Goal: Use online tool/utility: Utilize a website feature to perform a specific function

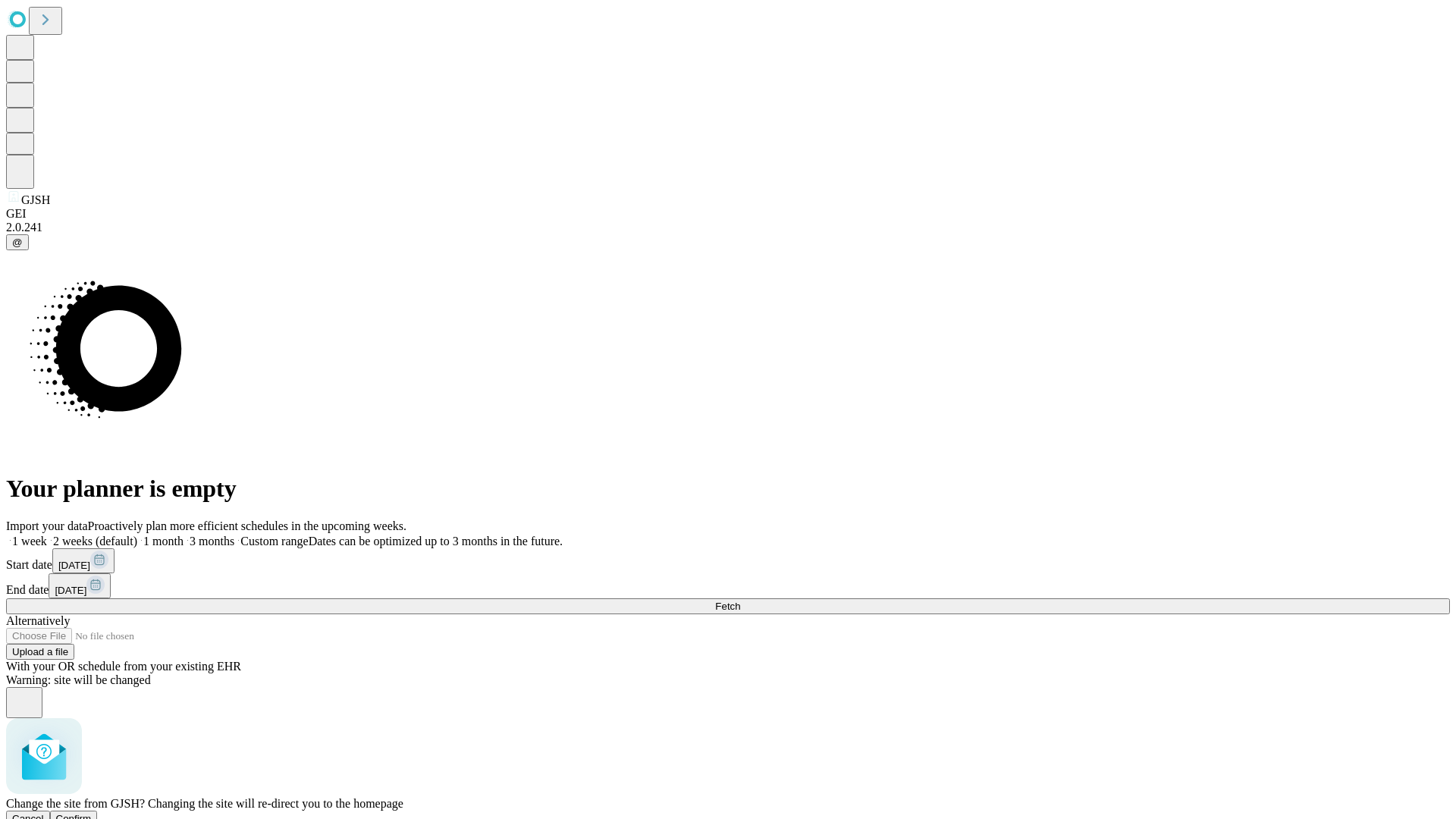
click at [92, 813] on span "Confirm" at bounding box center [74, 819] width 36 height 11
click at [137, 535] on label "2 weeks (default)" at bounding box center [92, 542] width 90 height 13
click at [740, 601] on span "Fetch" at bounding box center [727, 606] width 25 height 11
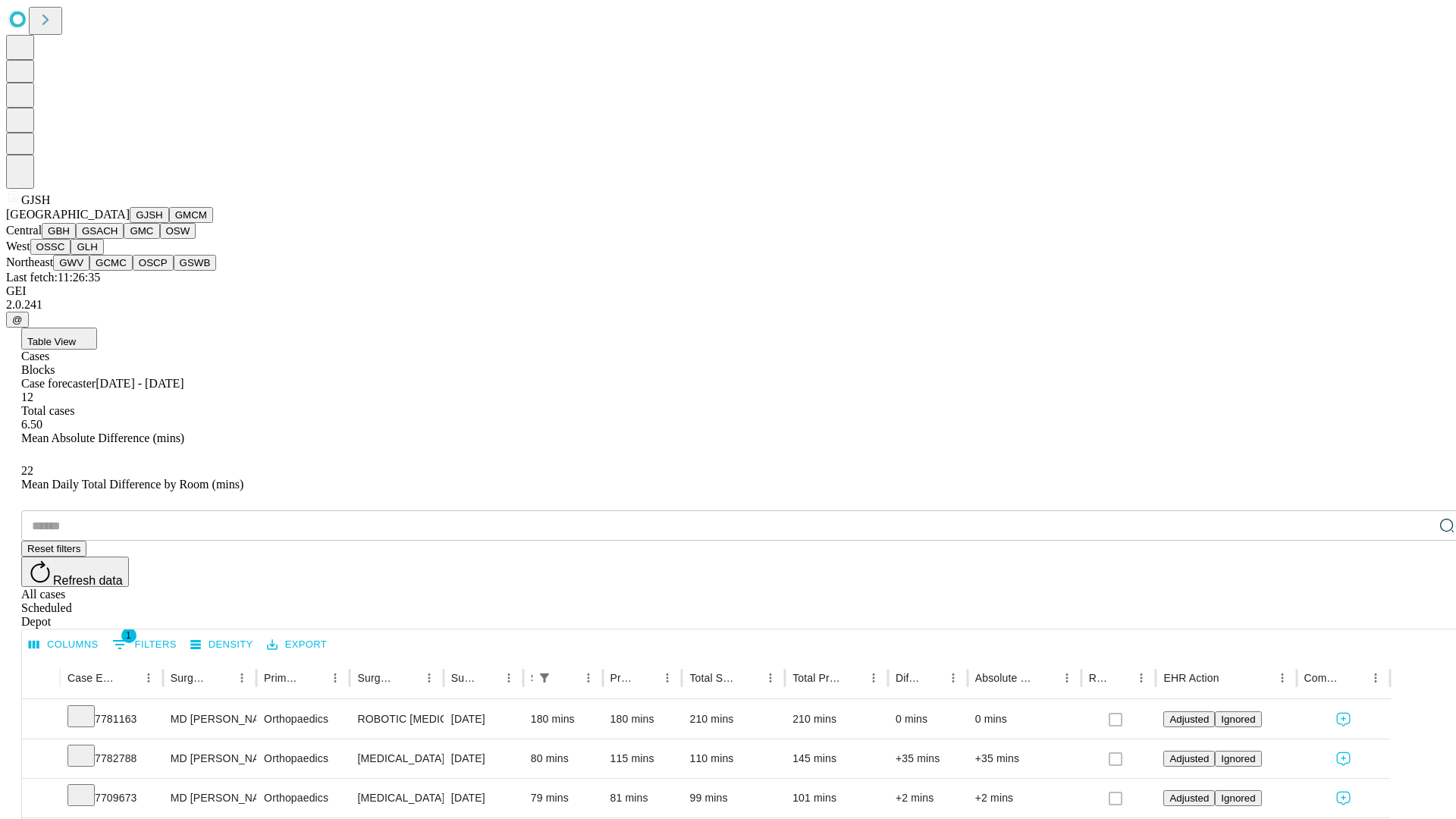
click at [169, 223] on button "GMCM" at bounding box center [190, 215] width 44 height 16
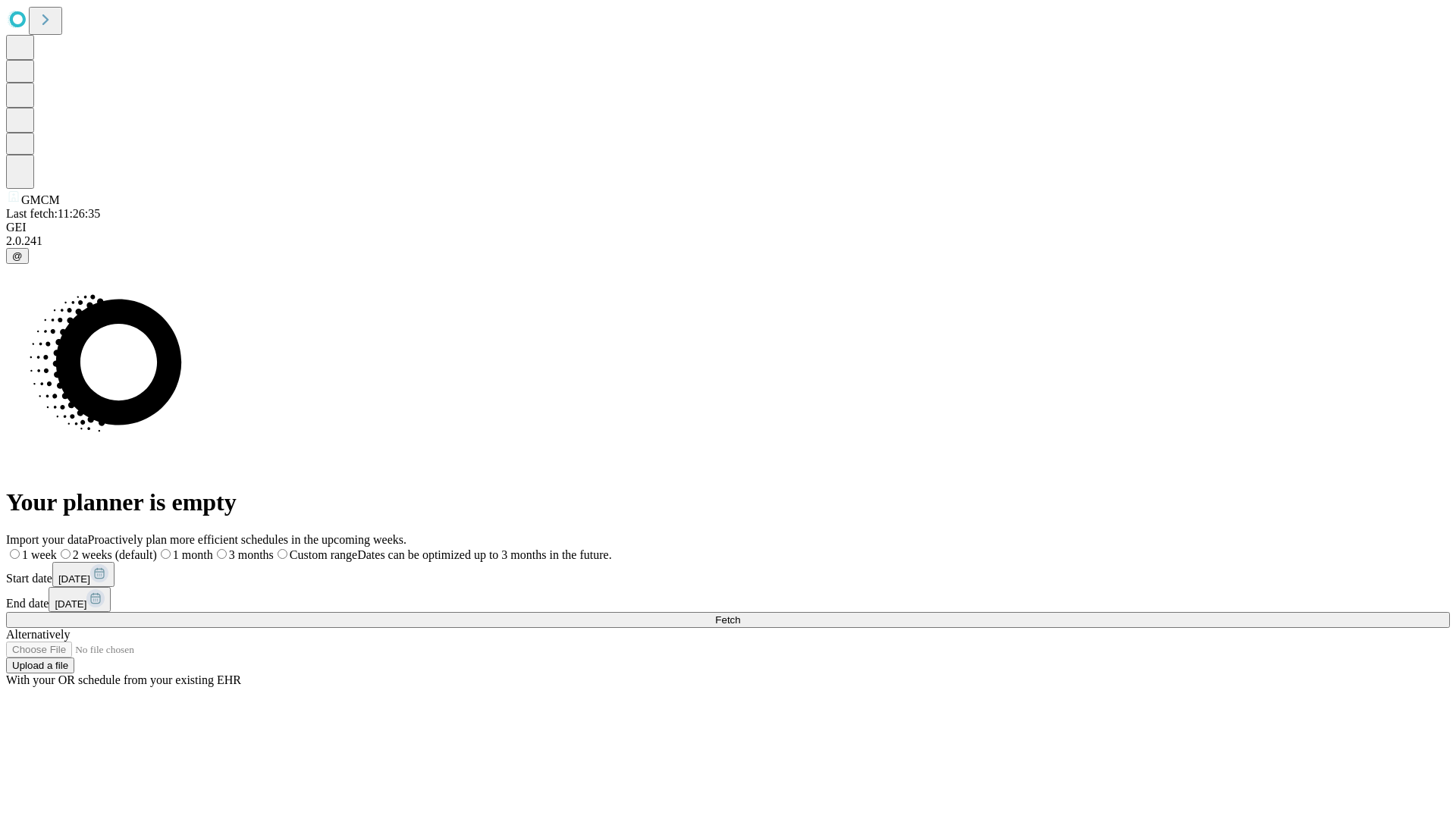
click at [157, 548] on label "2 weeks (default)" at bounding box center [107, 555] width 100 height 13
click at [740, 615] on span "Fetch" at bounding box center [727, 620] width 25 height 11
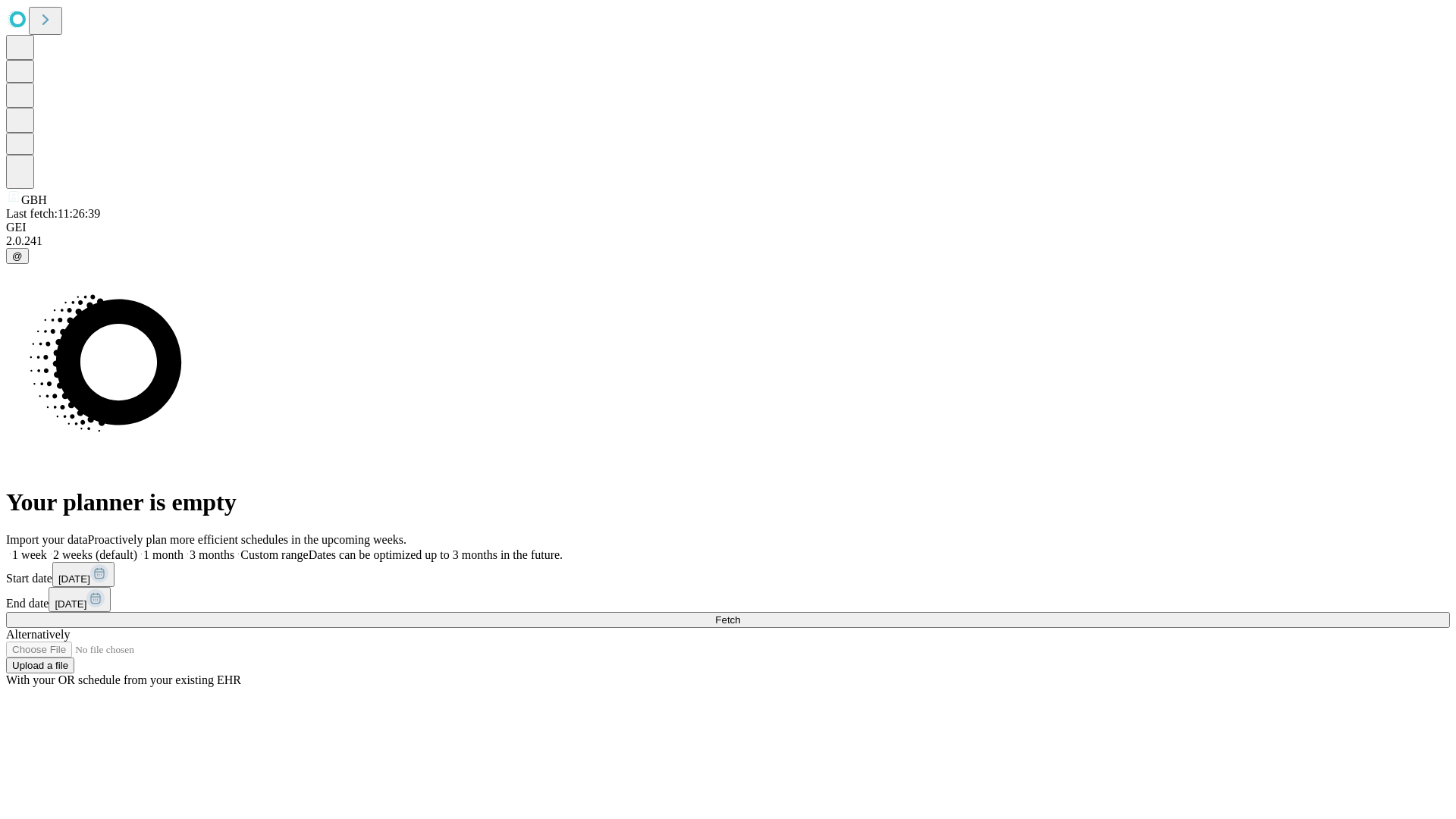
click at [137, 548] on label "2 weeks (default)" at bounding box center [92, 555] width 90 height 13
click at [740, 615] on span "Fetch" at bounding box center [727, 620] width 25 height 11
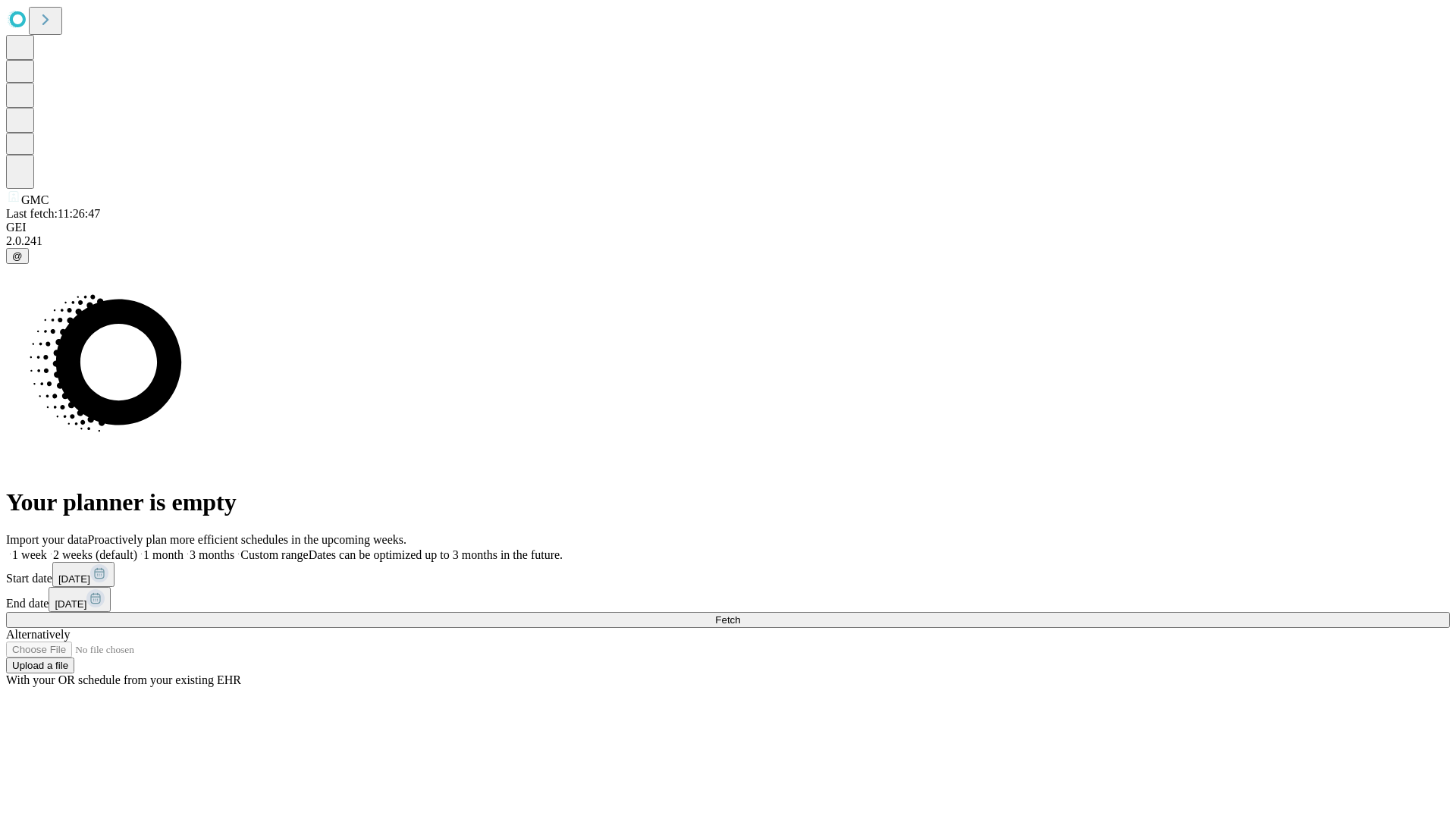
click at [137, 548] on label "2 weeks (default)" at bounding box center [92, 555] width 90 height 13
click at [740, 615] on span "Fetch" at bounding box center [727, 620] width 25 height 11
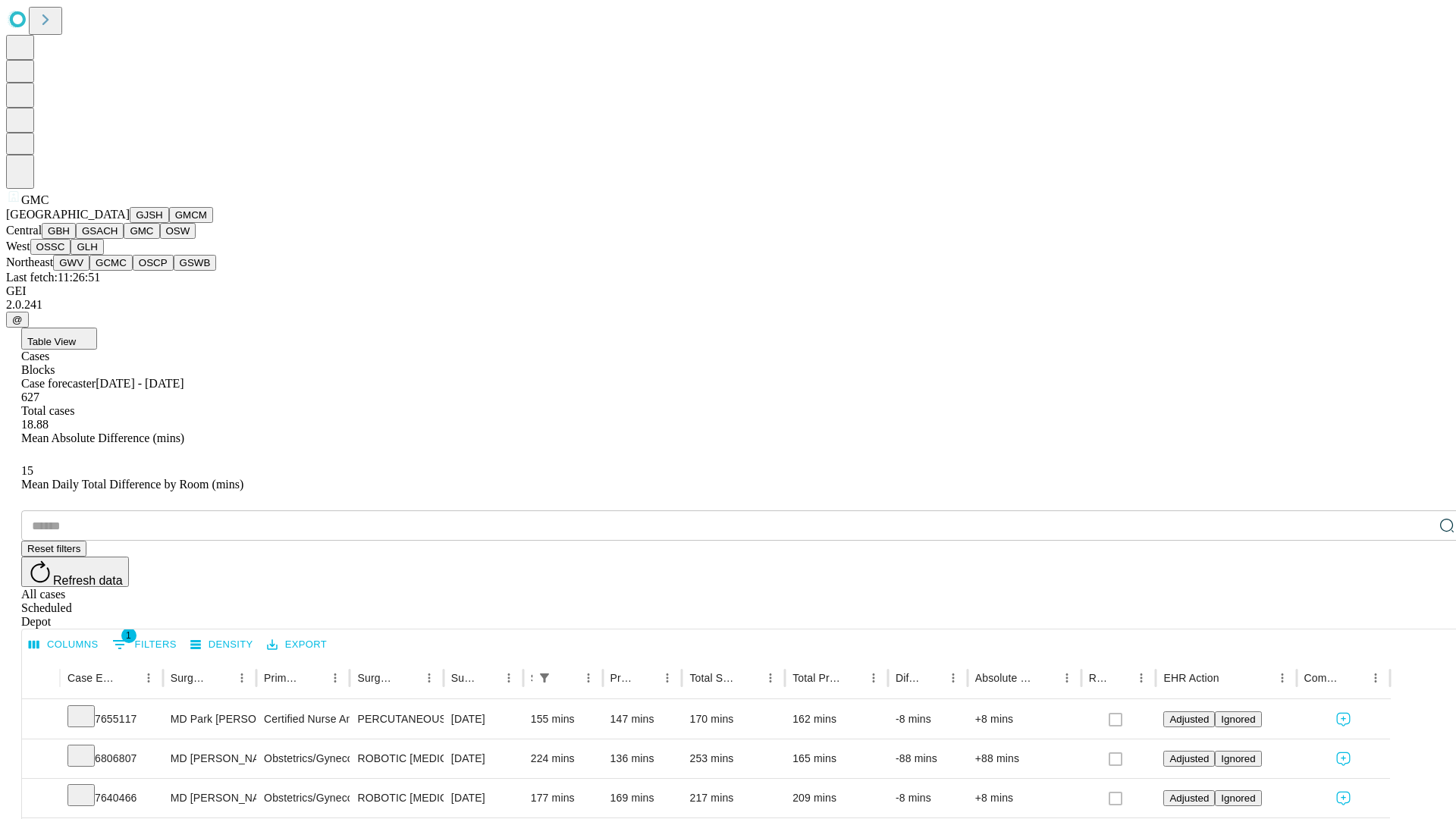
click at [160, 239] on button "OSW" at bounding box center [178, 231] width 37 height 16
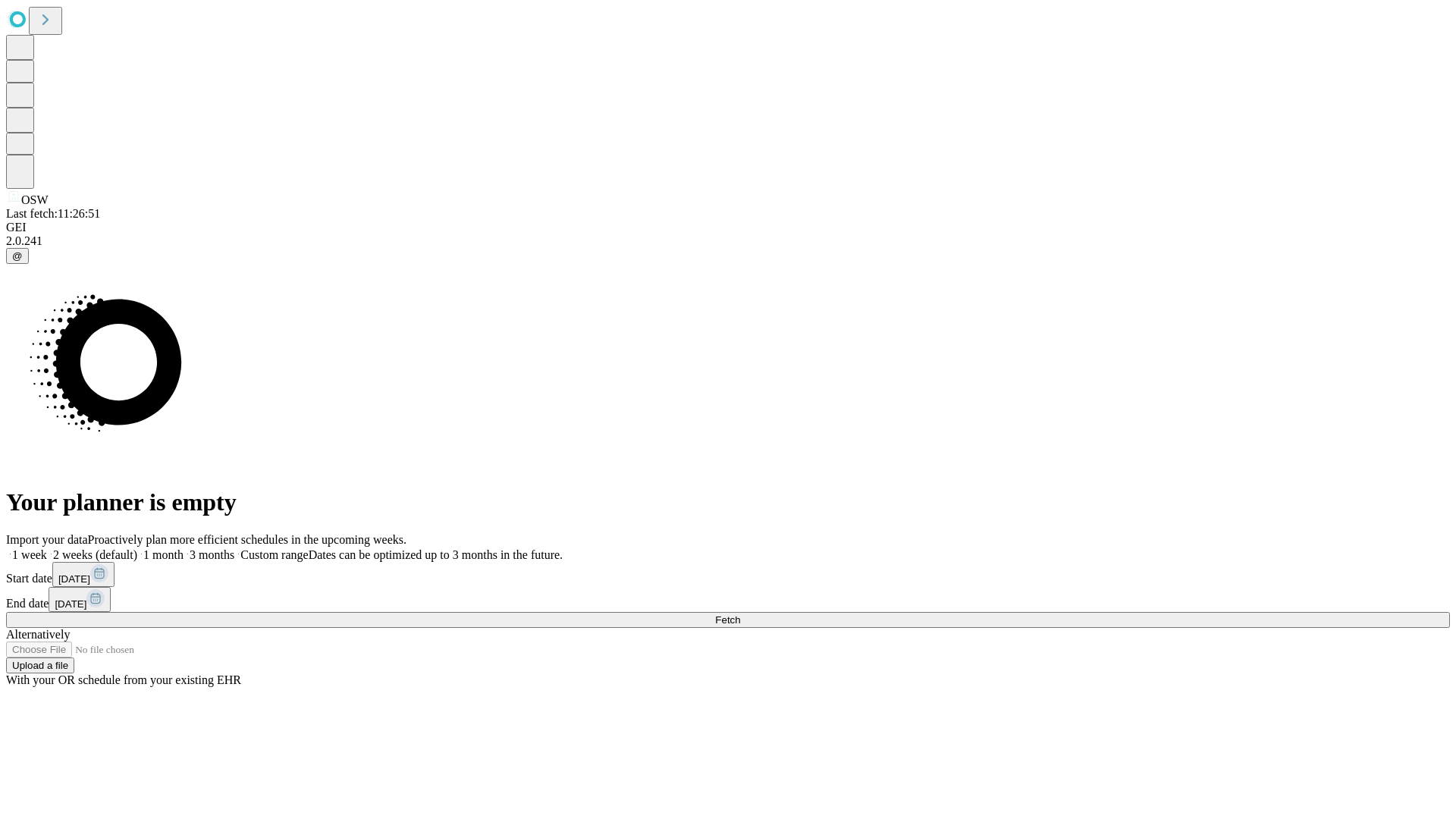
click at [137, 548] on label "2 weeks (default)" at bounding box center [92, 555] width 90 height 13
click at [740, 615] on span "Fetch" at bounding box center [727, 620] width 25 height 11
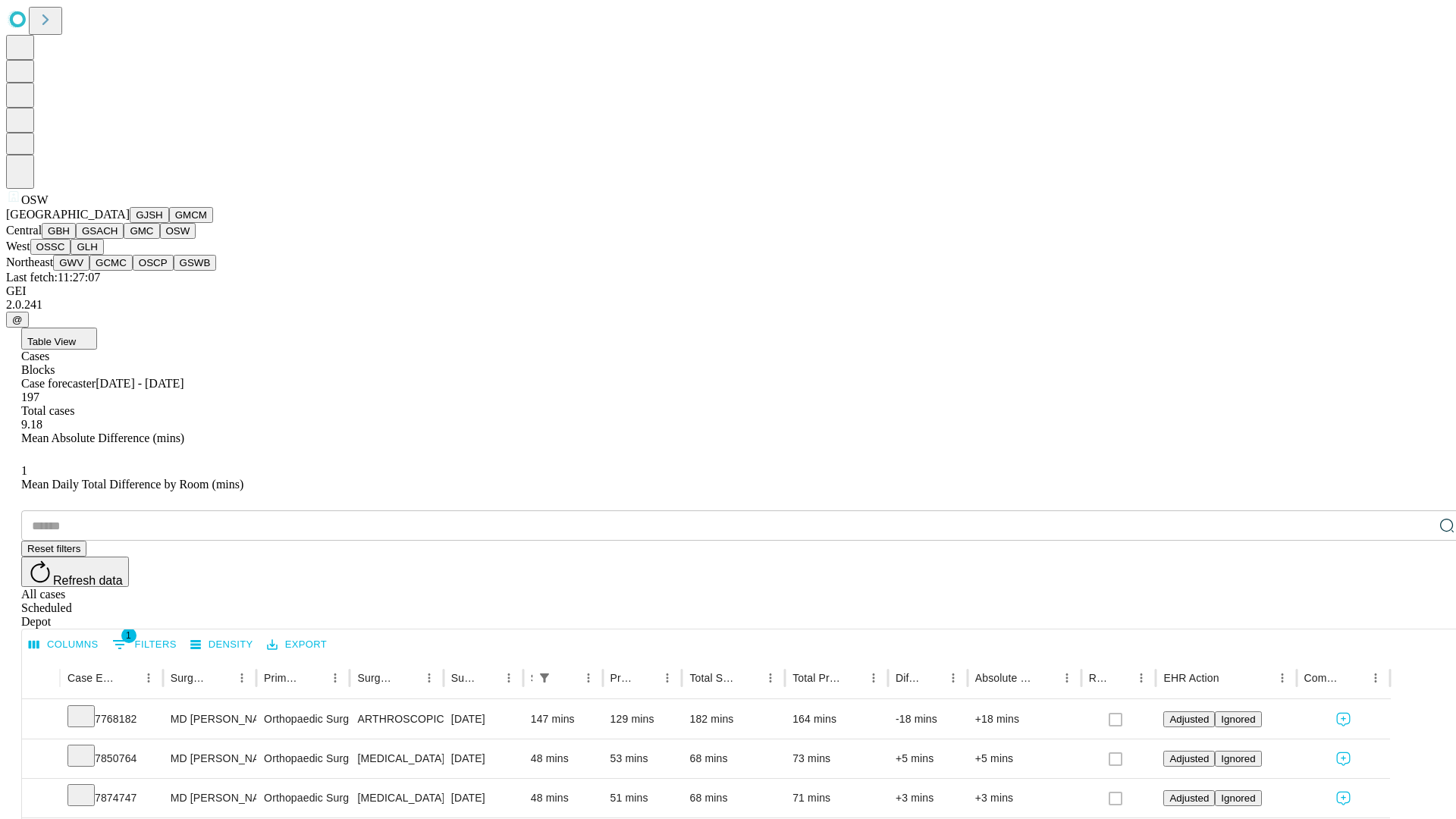
click at [71, 255] on button "OSSC" at bounding box center [51, 246] width 41 height 16
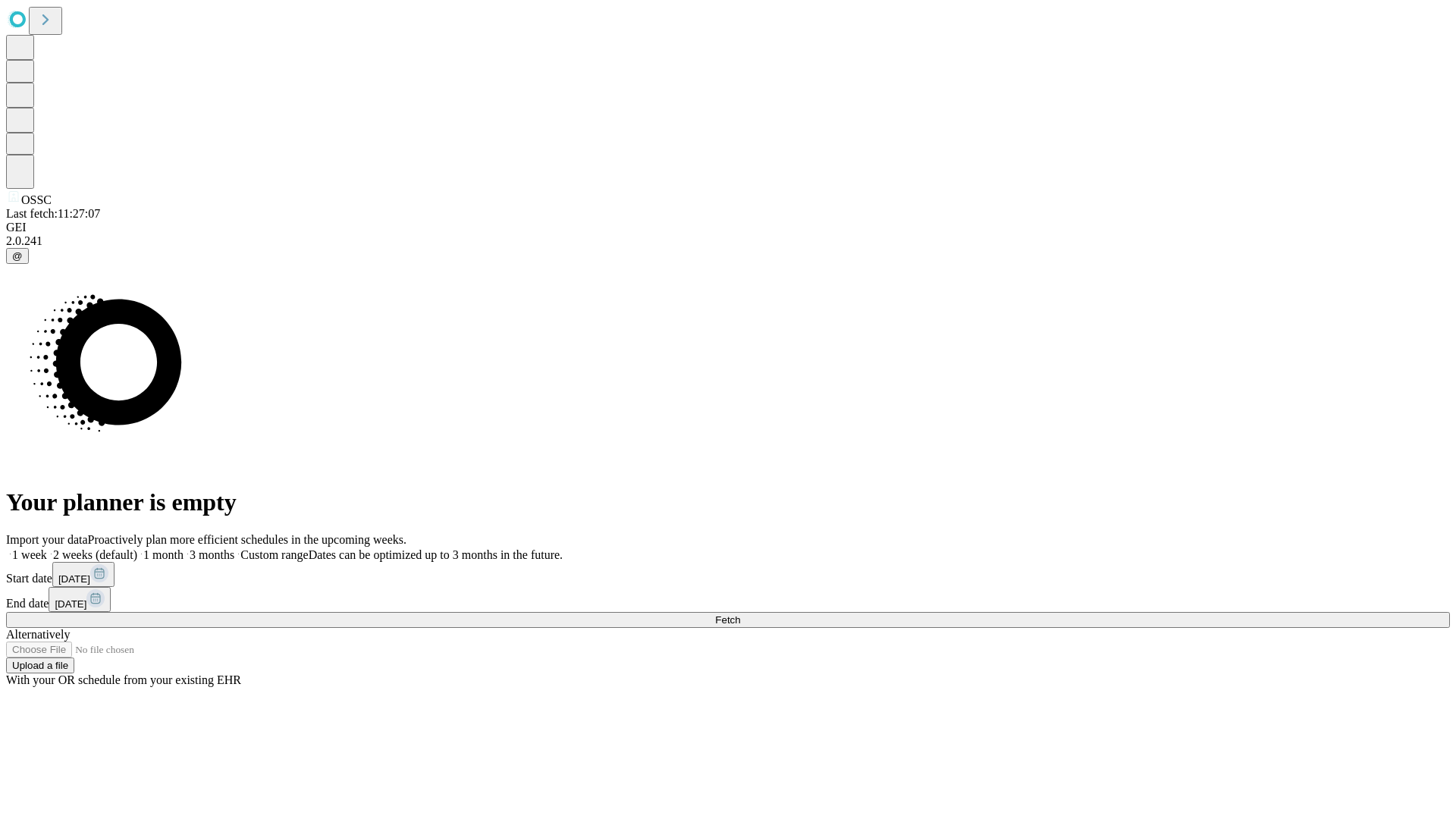
click at [137, 548] on label "2 weeks (default)" at bounding box center [92, 555] width 90 height 13
click at [740, 615] on span "Fetch" at bounding box center [727, 620] width 25 height 11
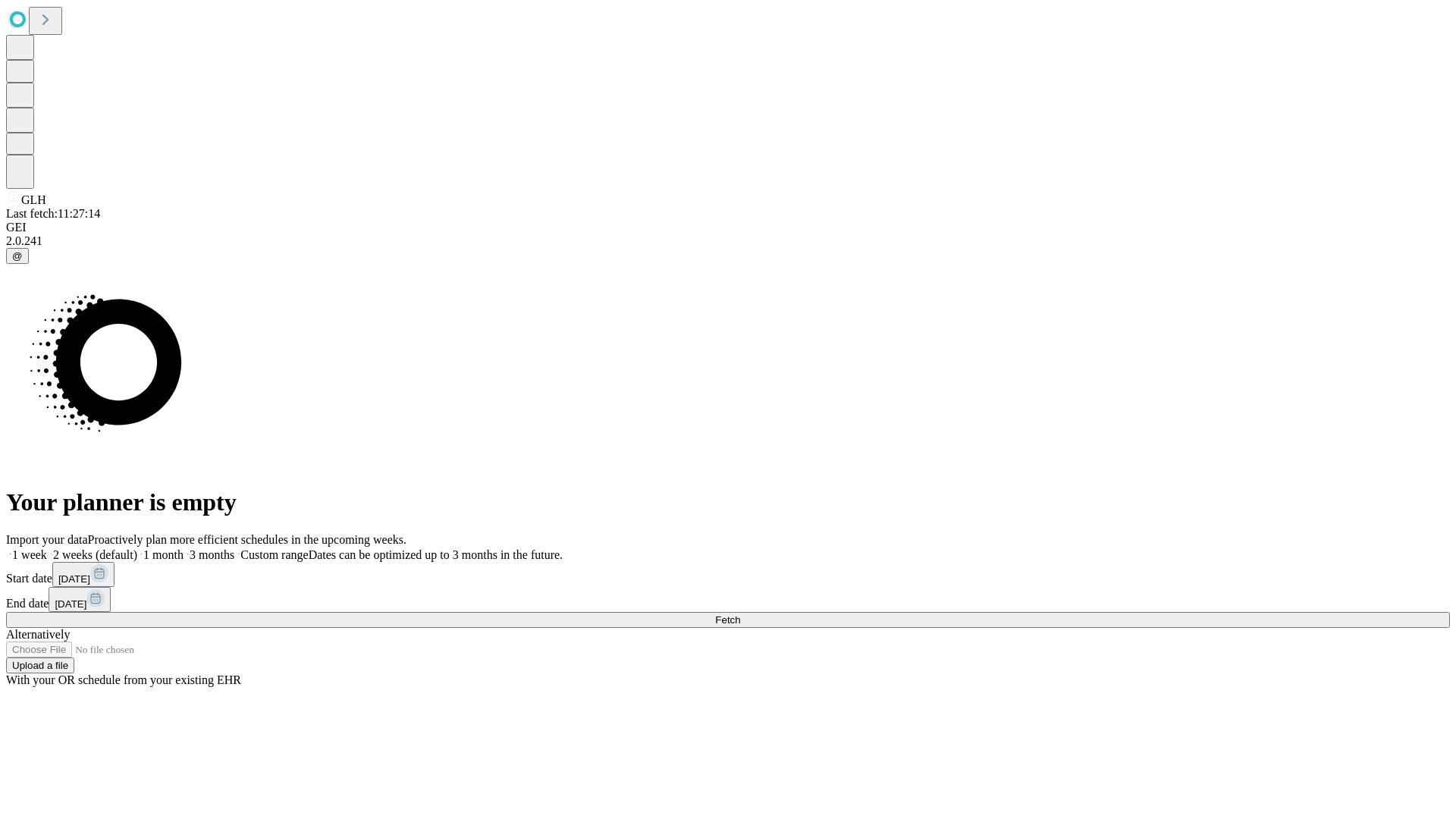
click at [137, 548] on label "2 weeks (default)" at bounding box center [92, 555] width 90 height 13
click at [740, 615] on span "Fetch" at bounding box center [727, 620] width 25 height 11
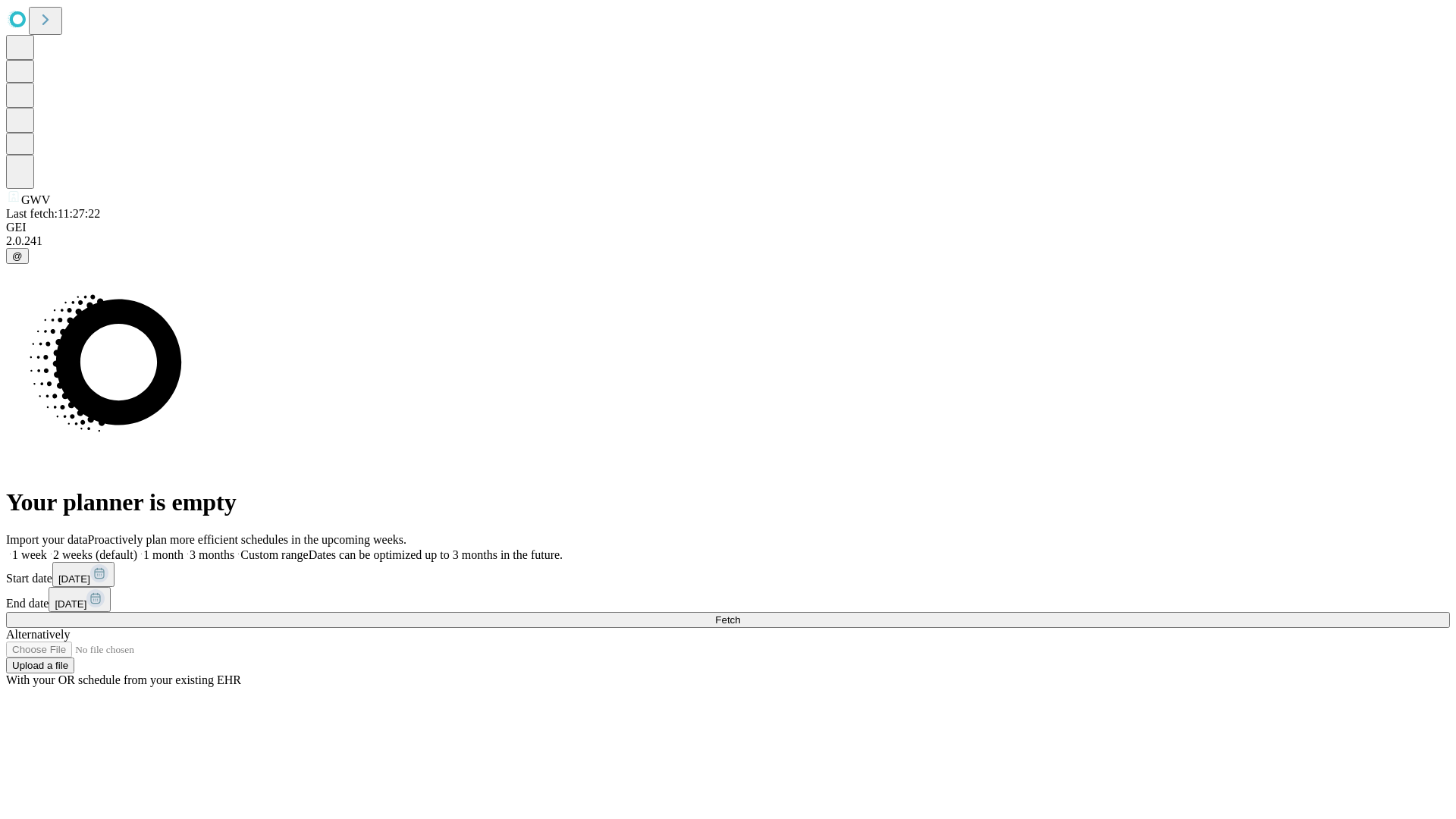
click at [137, 548] on label "2 weeks (default)" at bounding box center [92, 555] width 90 height 13
click at [740, 615] on span "Fetch" at bounding box center [727, 620] width 25 height 11
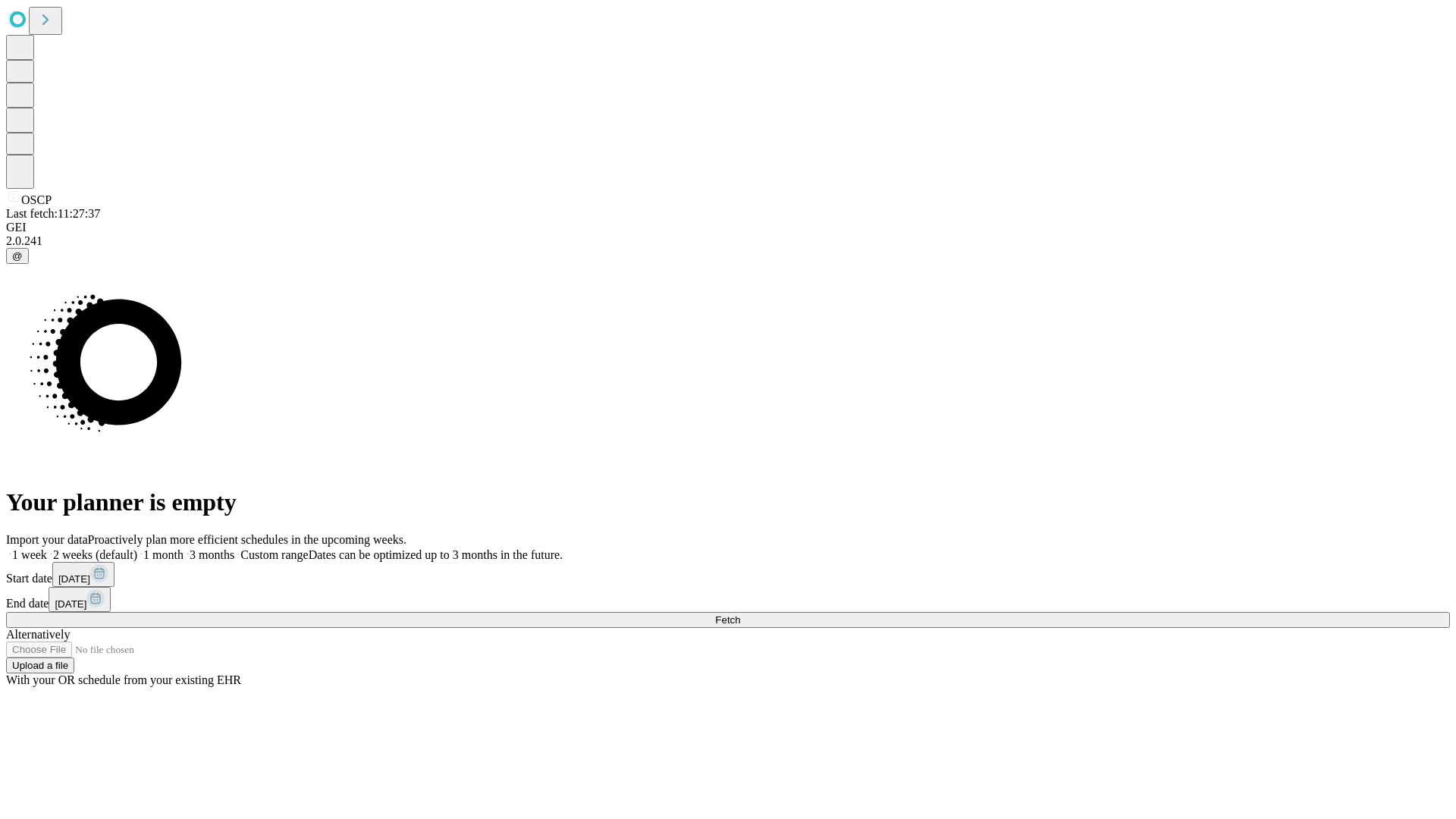
click at [740, 615] on span "Fetch" at bounding box center [727, 620] width 25 height 11
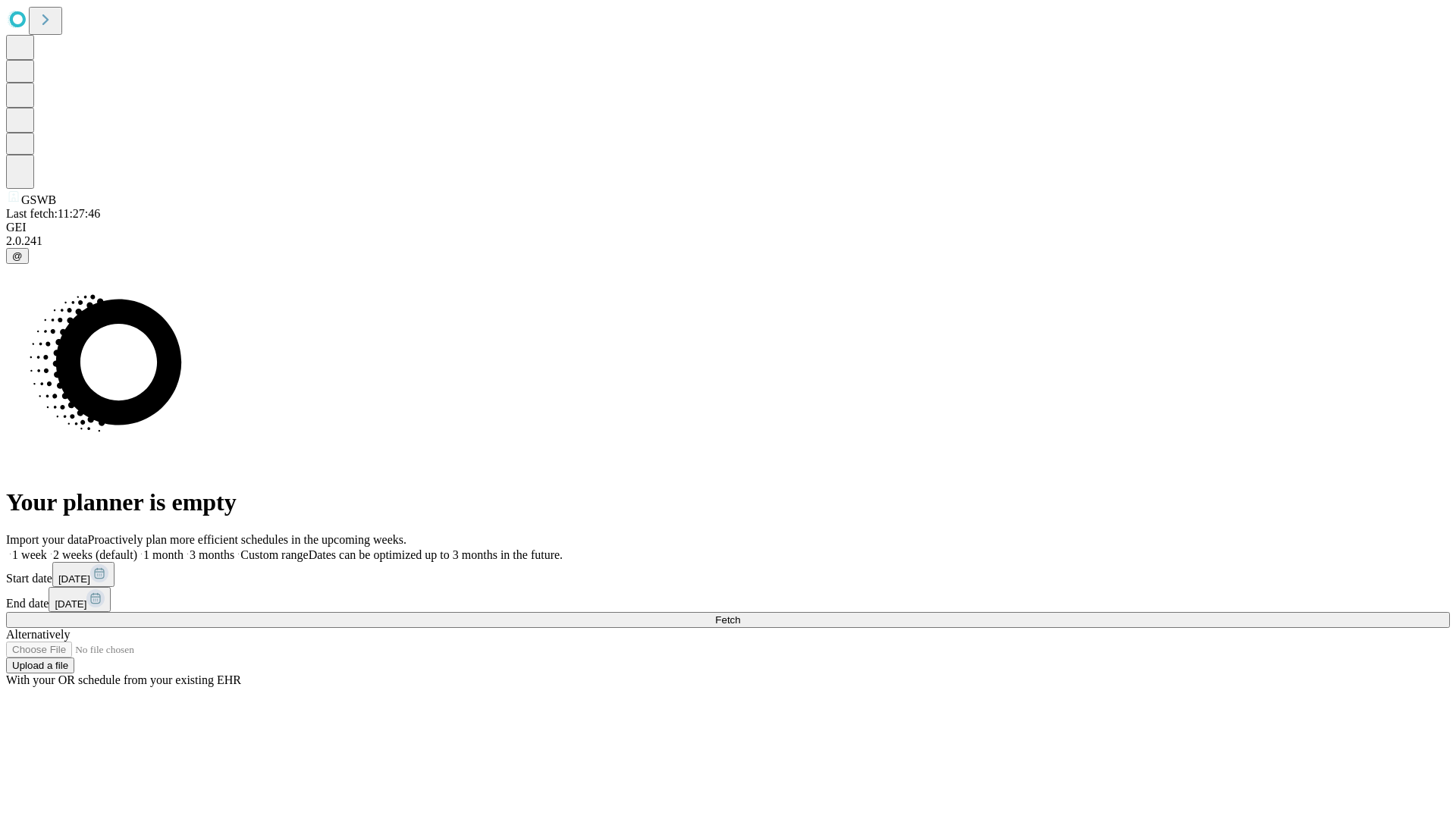
click at [137, 548] on label "2 weeks (default)" at bounding box center [92, 555] width 90 height 13
click at [740, 615] on span "Fetch" at bounding box center [727, 620] width 25 height 11
